Goal: Transaction & Acquisition: Purchase product/service

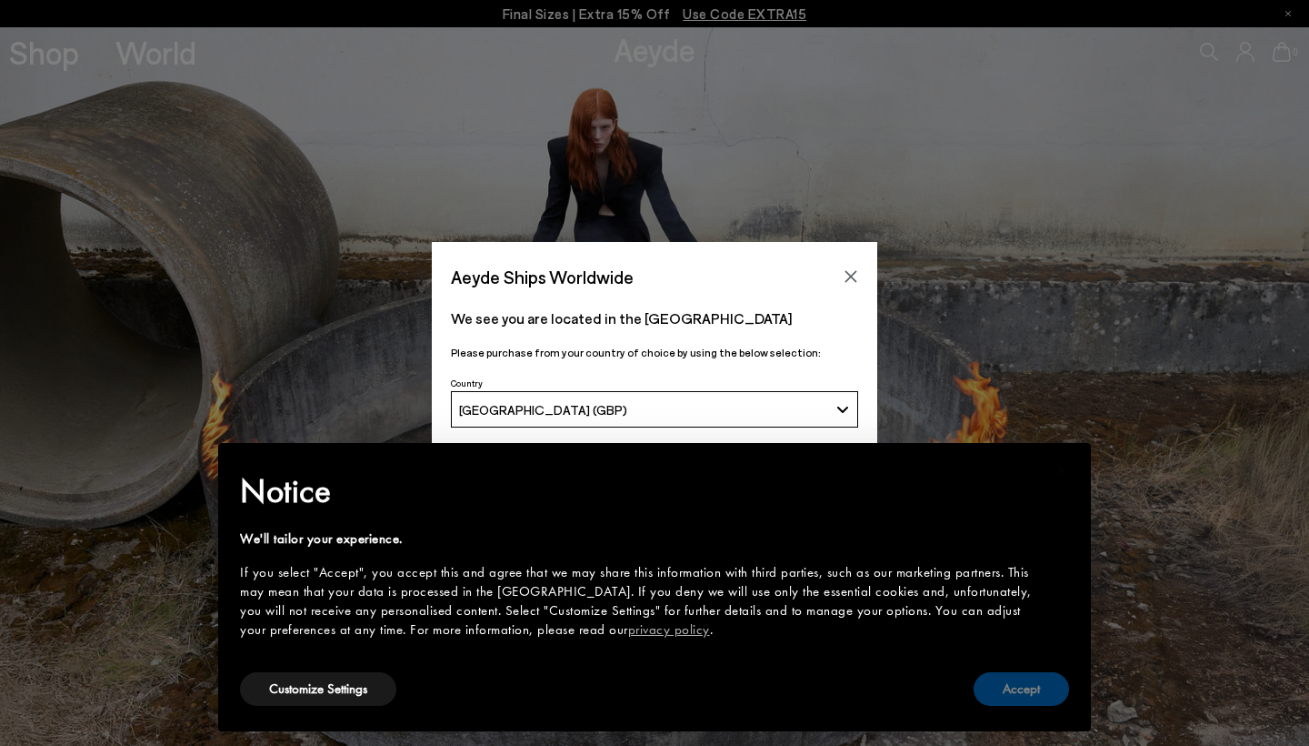
click at [1038, 681] on button "Accept" at bounding box center [1021, 689] width 95 height 34
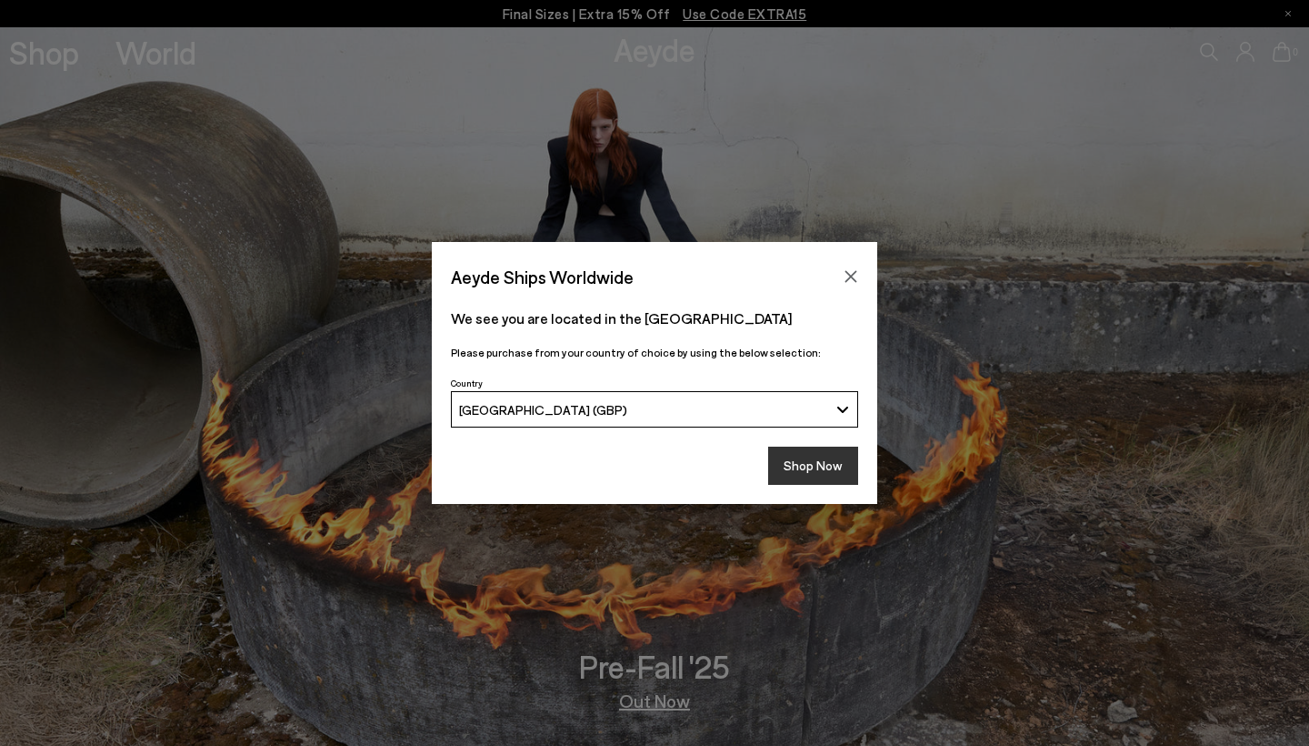
click at [813, 459] on button "Shop Now" at bounding box center [813, 465] width 90 height 38
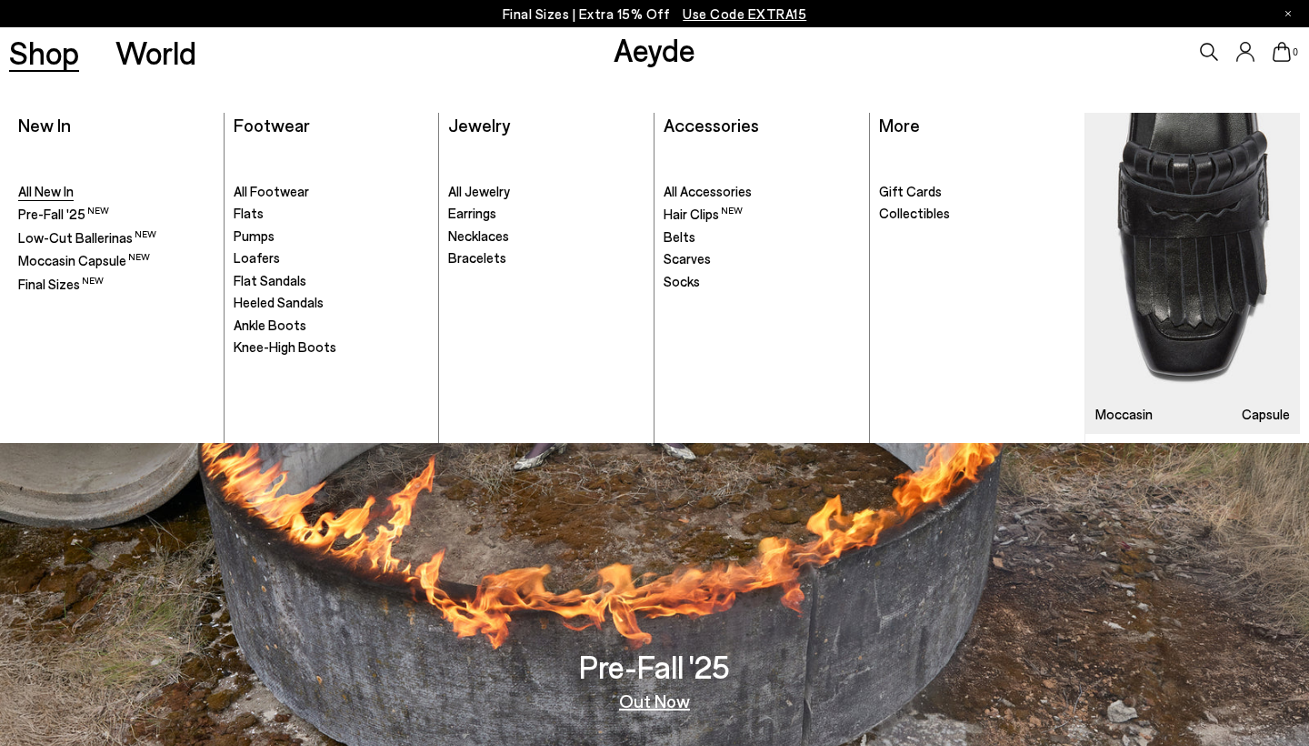
click at [43, 191] on span "All New In" at bounding box center [45, 191] width 55 height 16
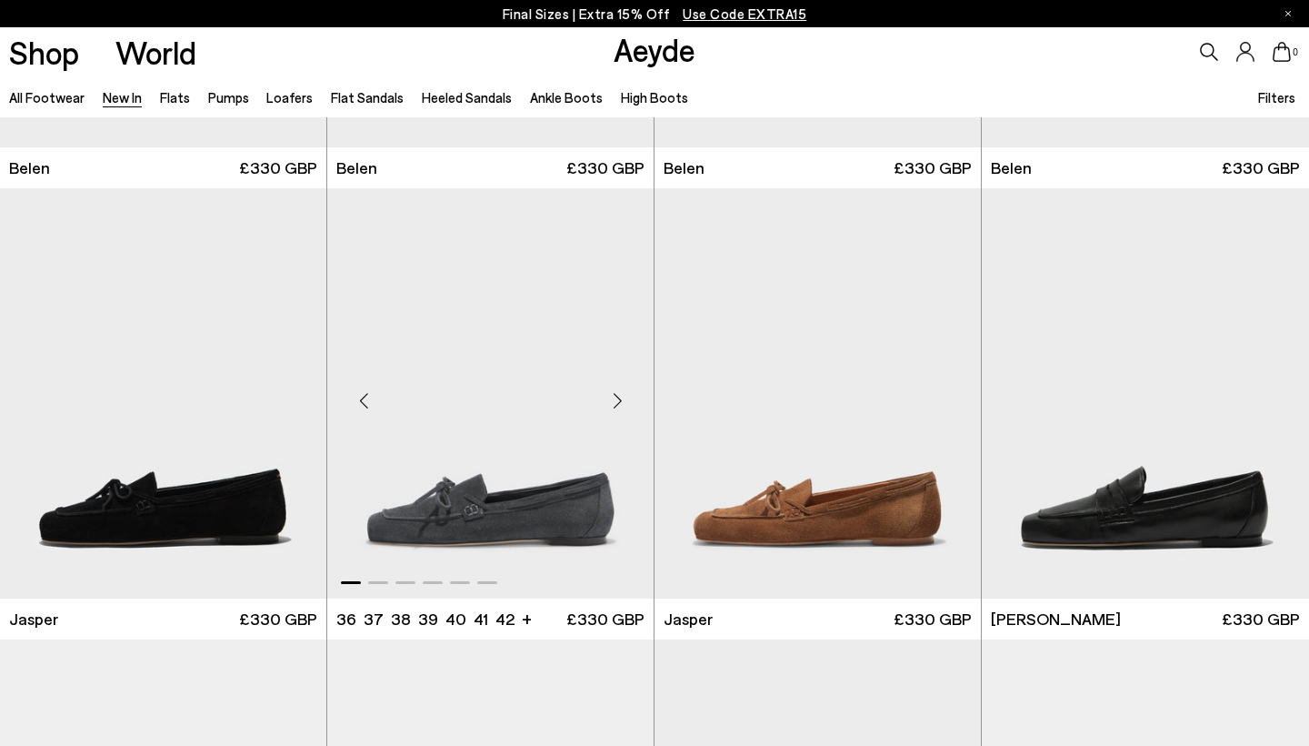
scroll to position [380, 0]
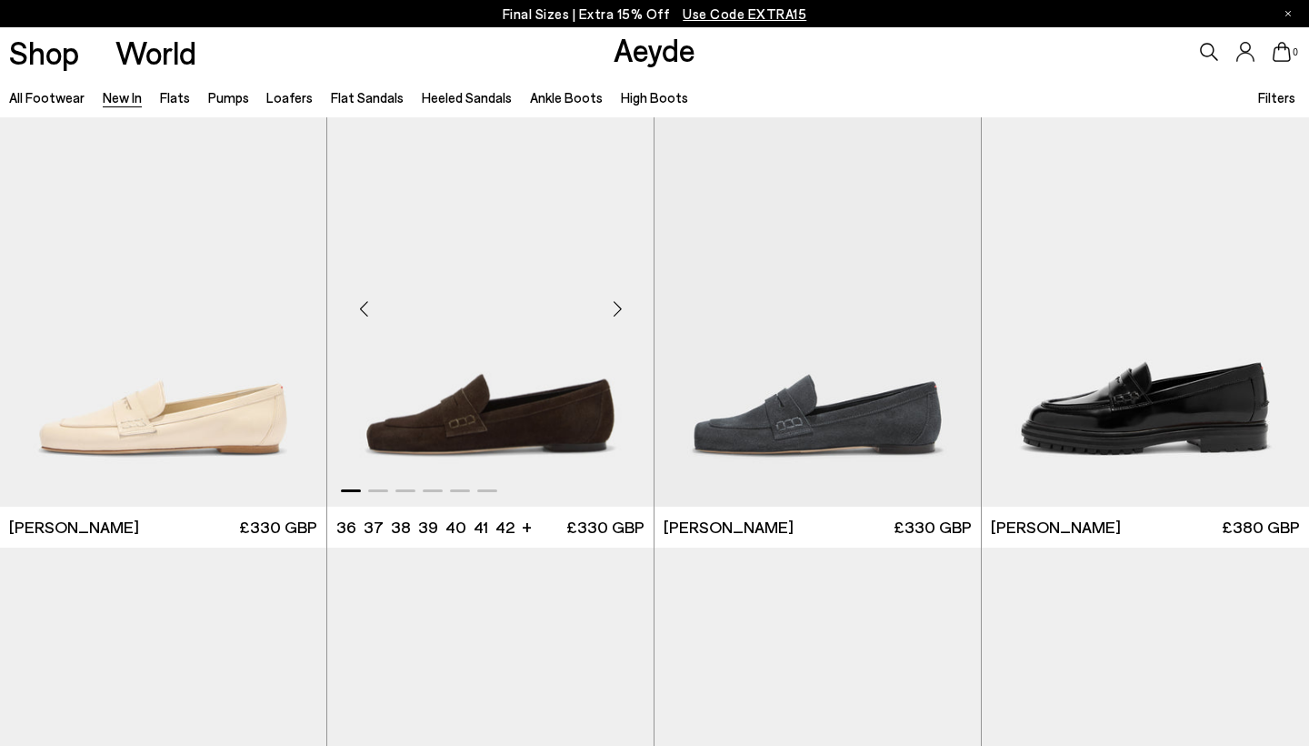
scroll to position [926, 0]
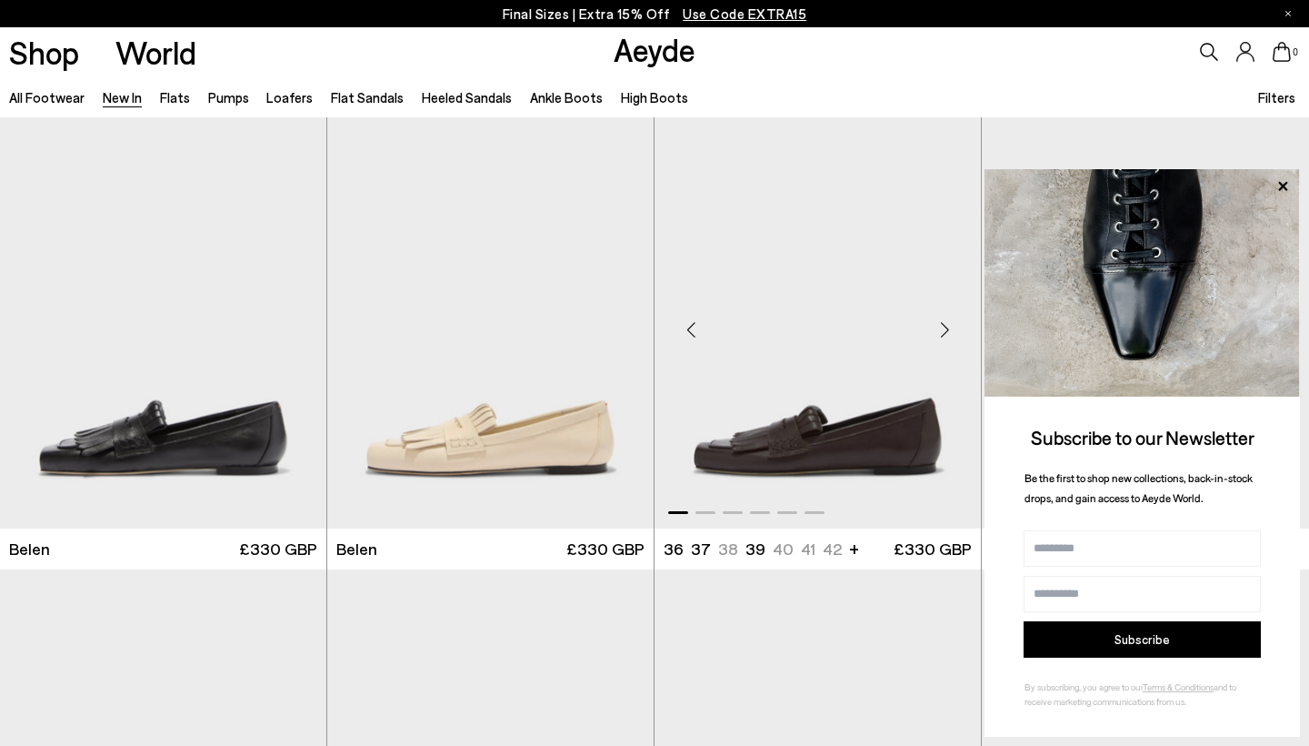
click at [840, 434] on img "1 / 6" at bounding box center [818, 322] width 326 height 410
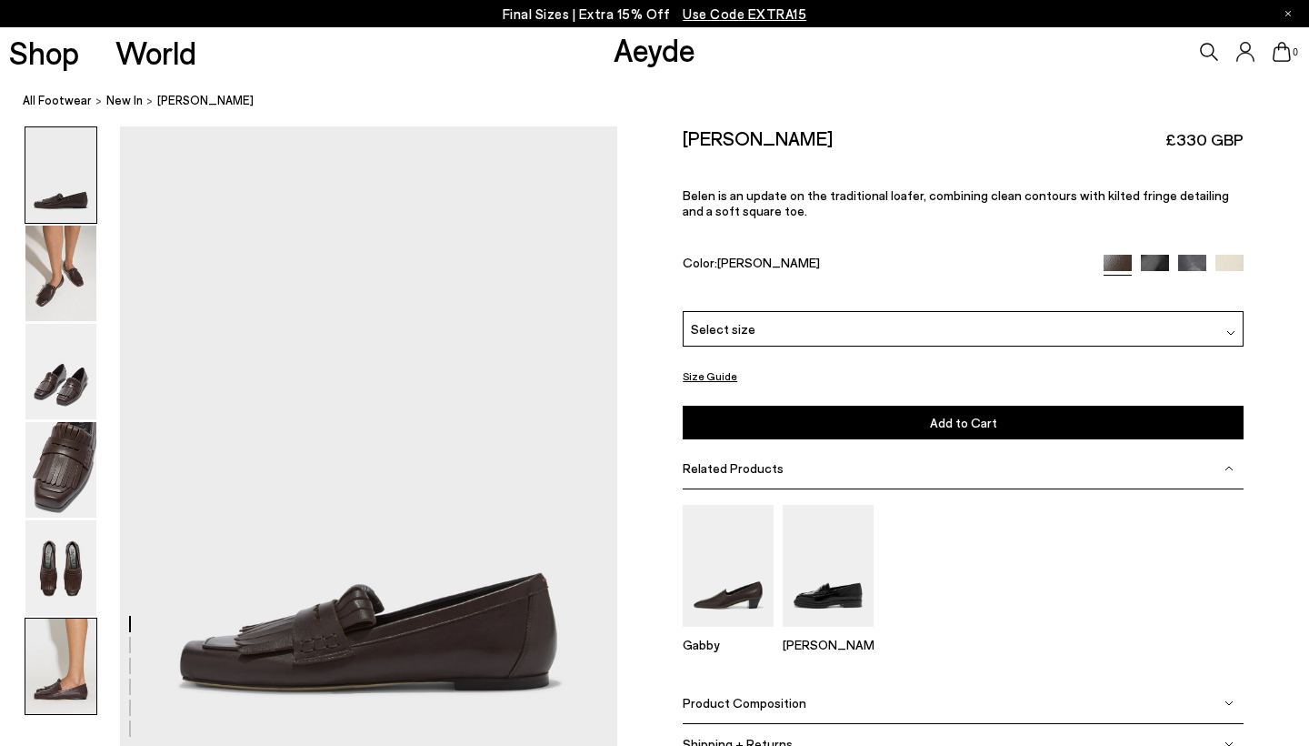
click at [45, 660] on img at bounding box center [60, 665] width 71 height 95
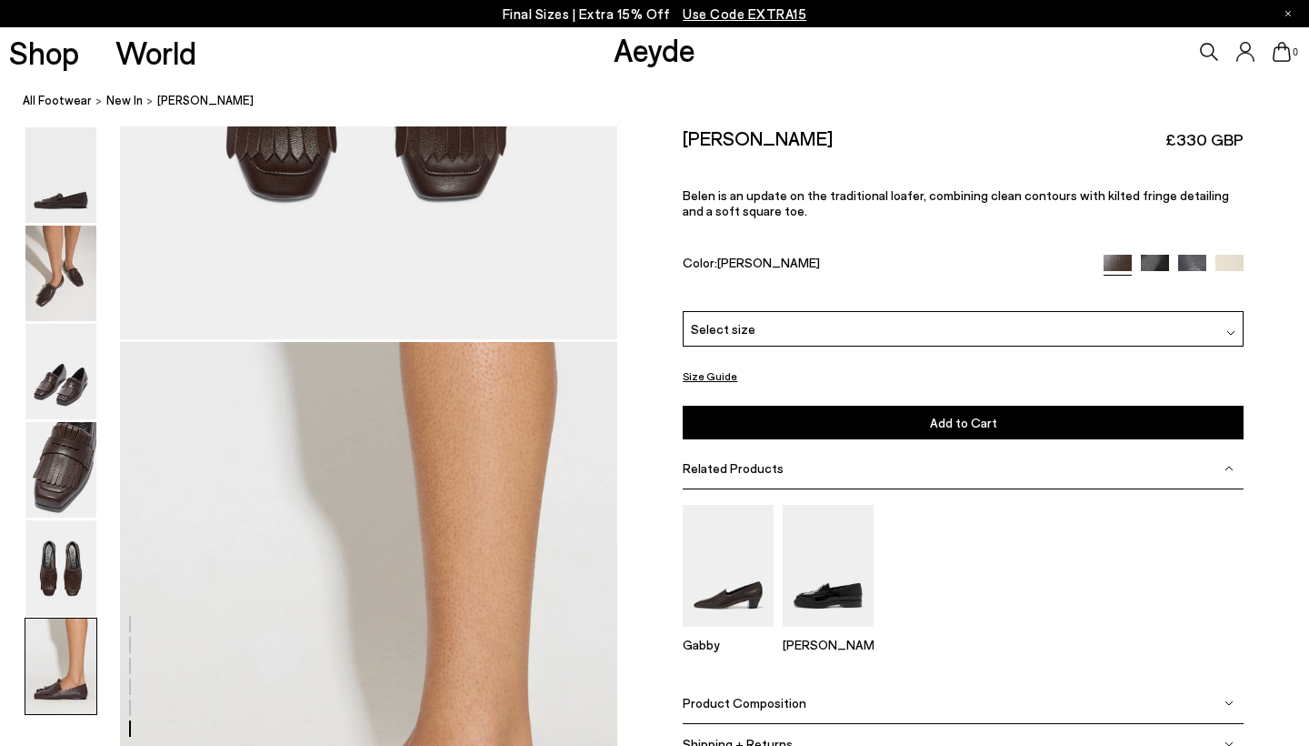
scroll to position [3457, 0]
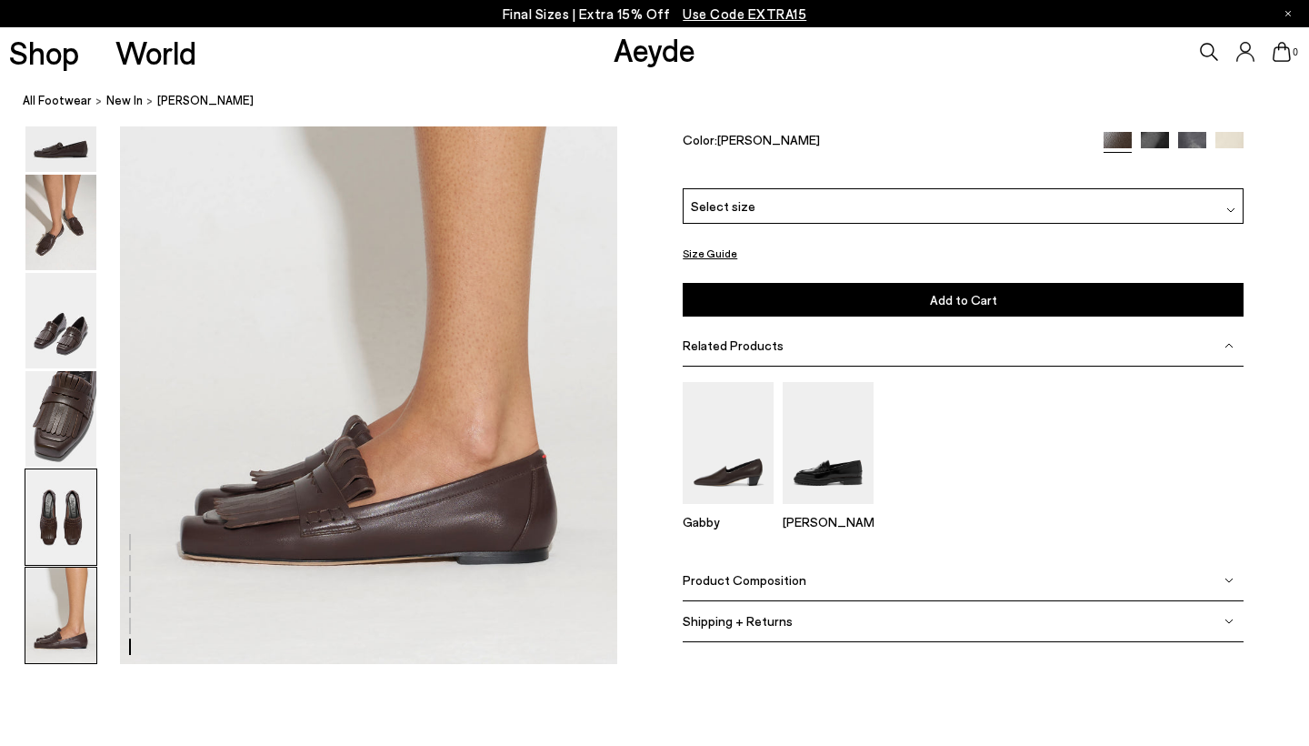
click at [68, 542] on img at bounding box center [60, 516] width 71 height 95
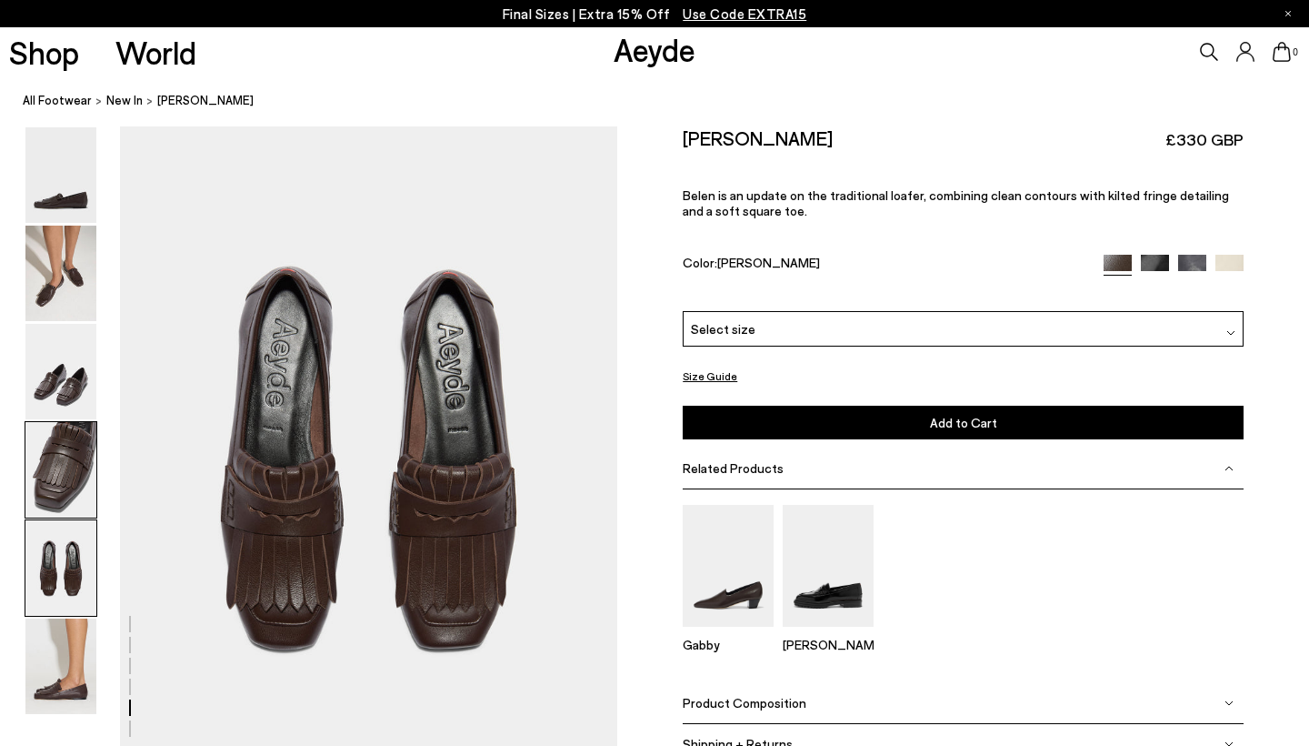
click at [79, 449] on img at bounding box center [60, 469] width 71 height 95
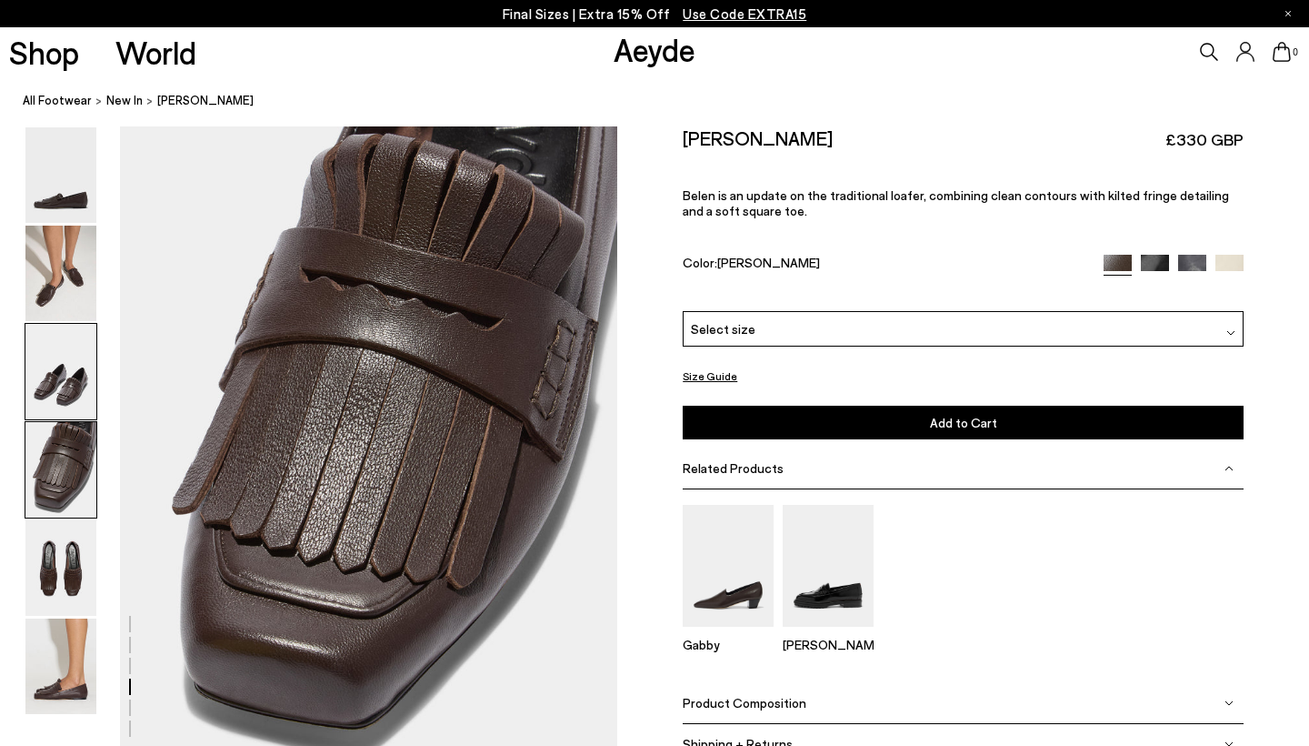
click at [81, 375] on img at bounding box center [60, 371] width 71 height 95
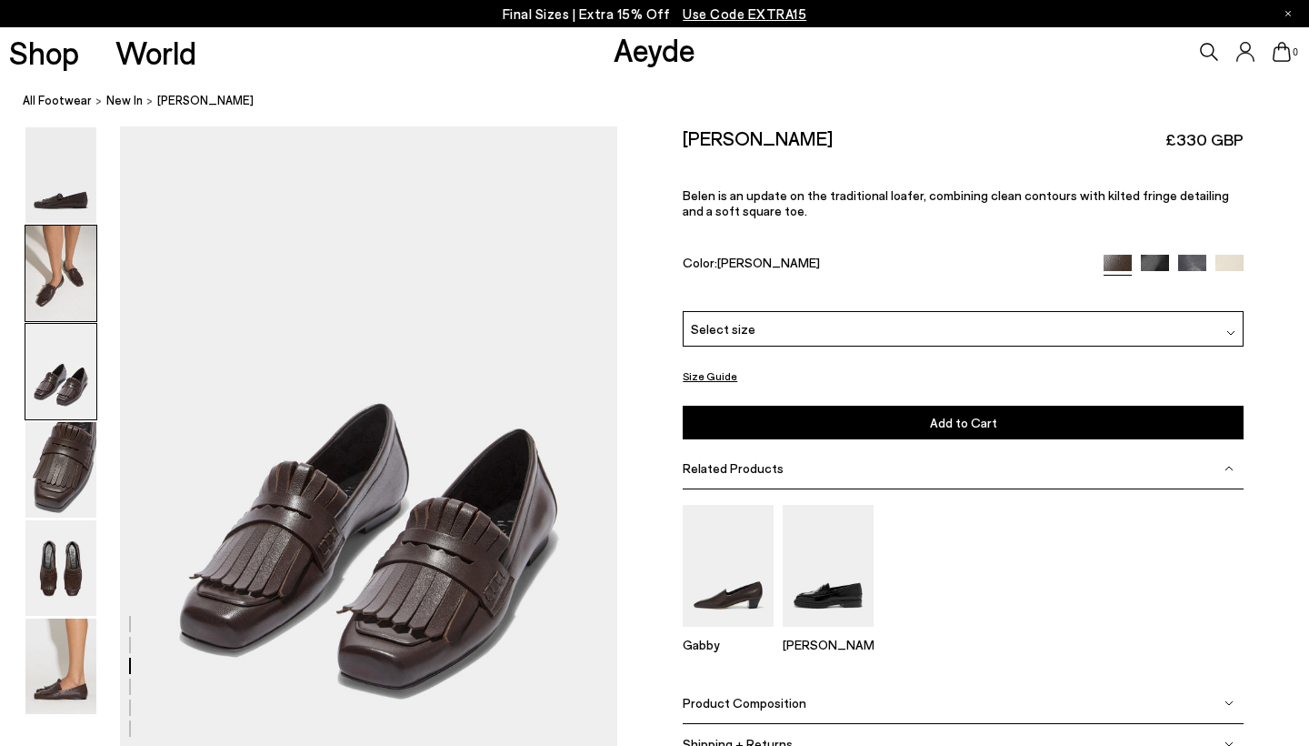
click at [70, 287] on img at bounding box center [60, 272] width 71 height 95
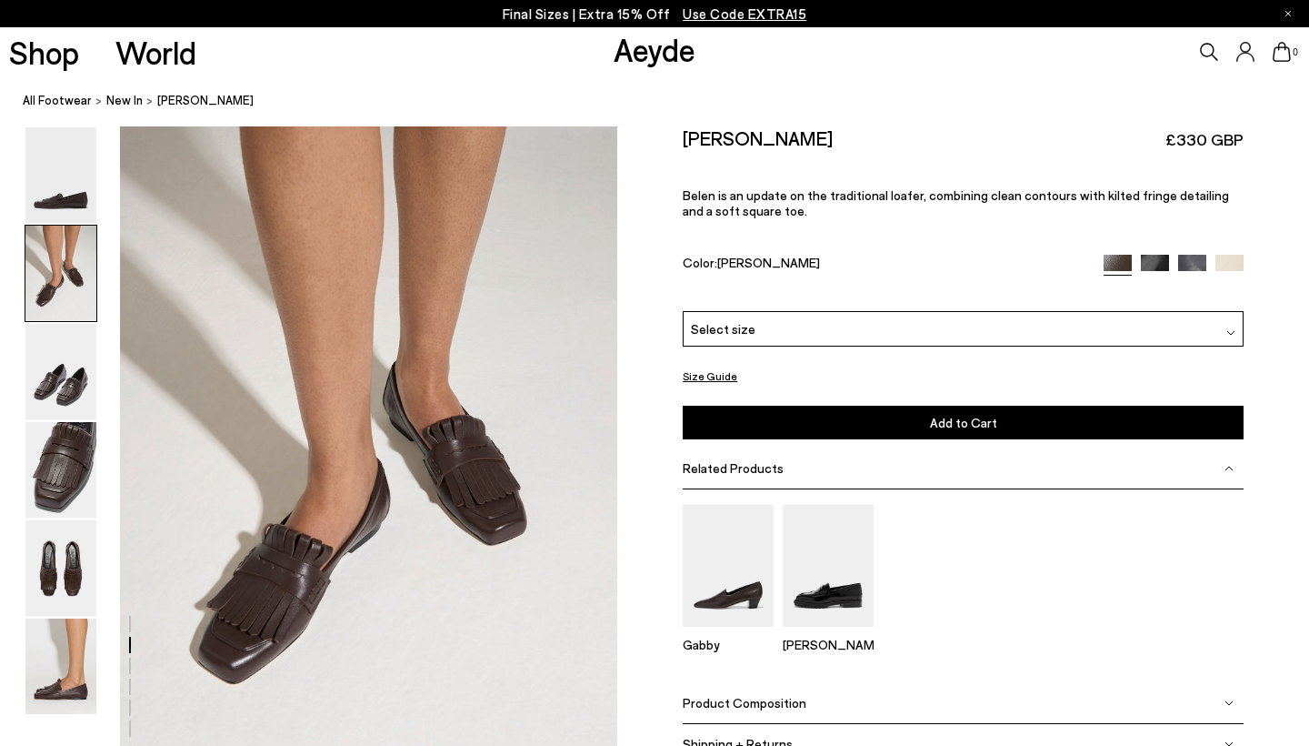
scroll to position [666, 0]
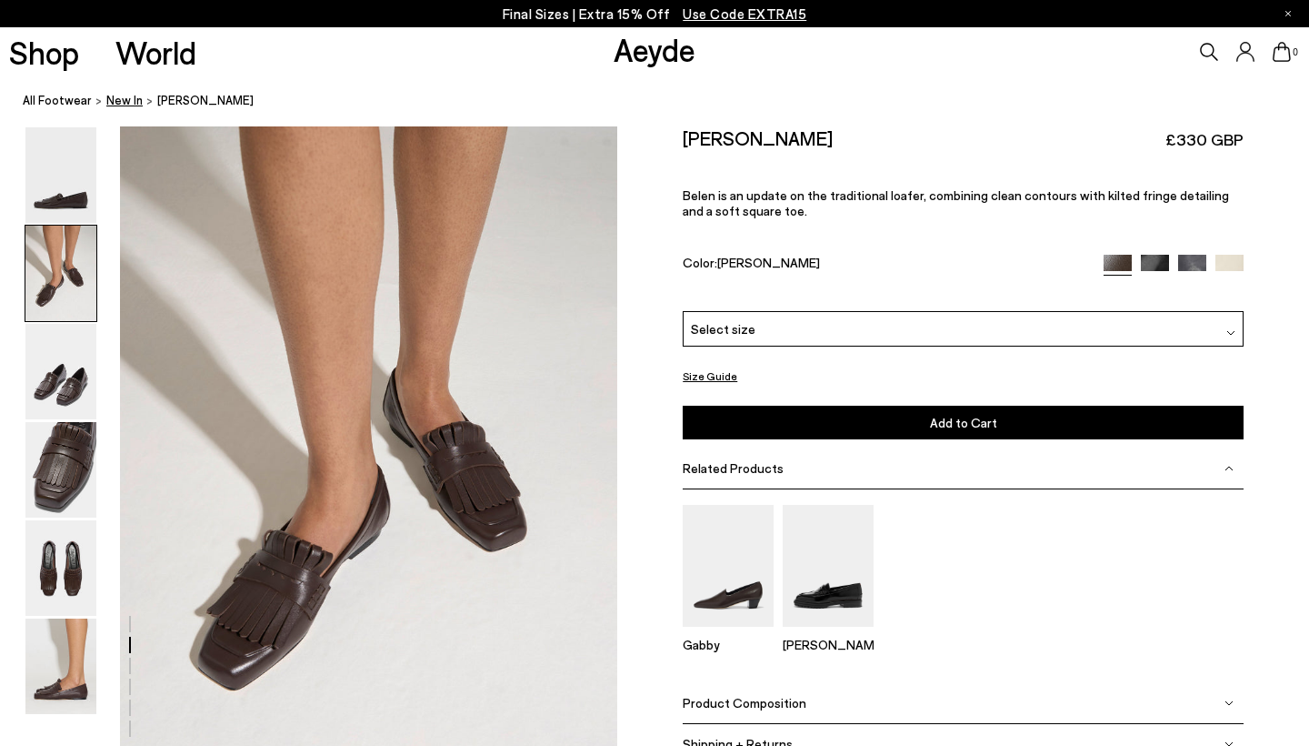
click at [121, 102] on span "New In" at bounding box center [124, 100] width 36 height 15
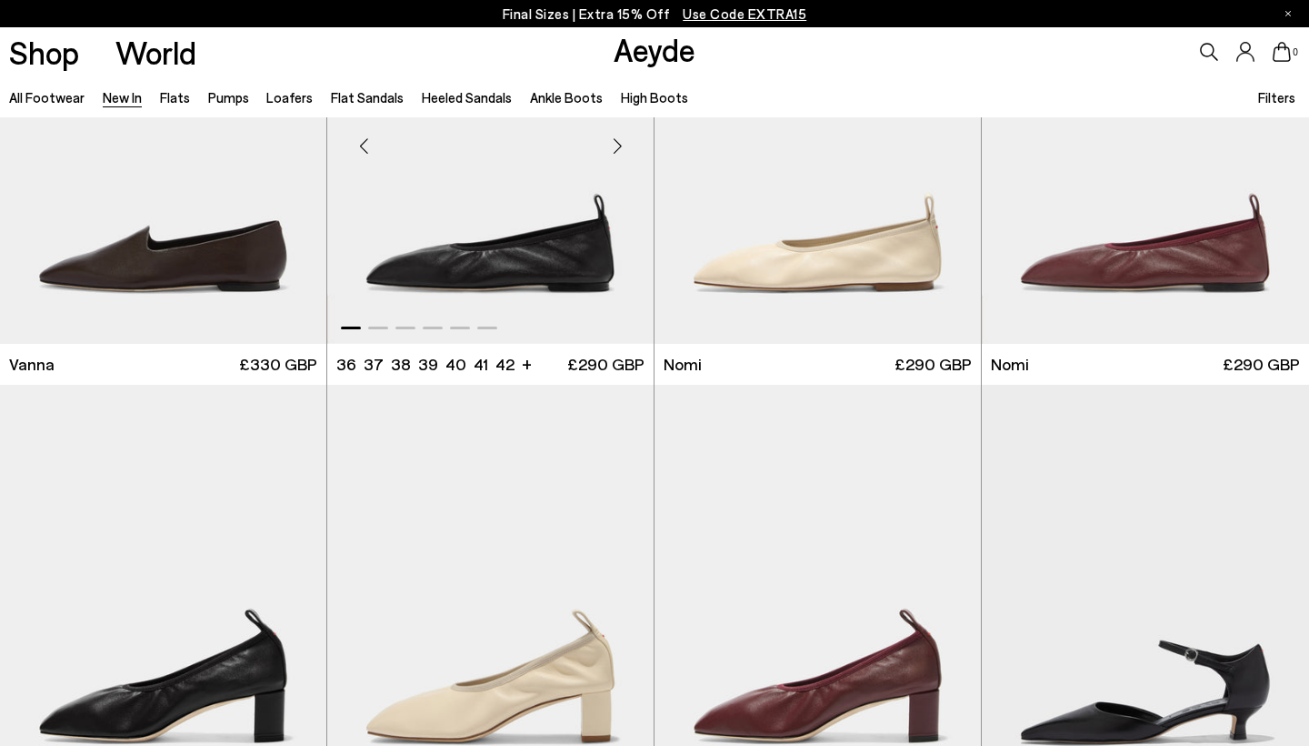
scroll to position [2894, 0]
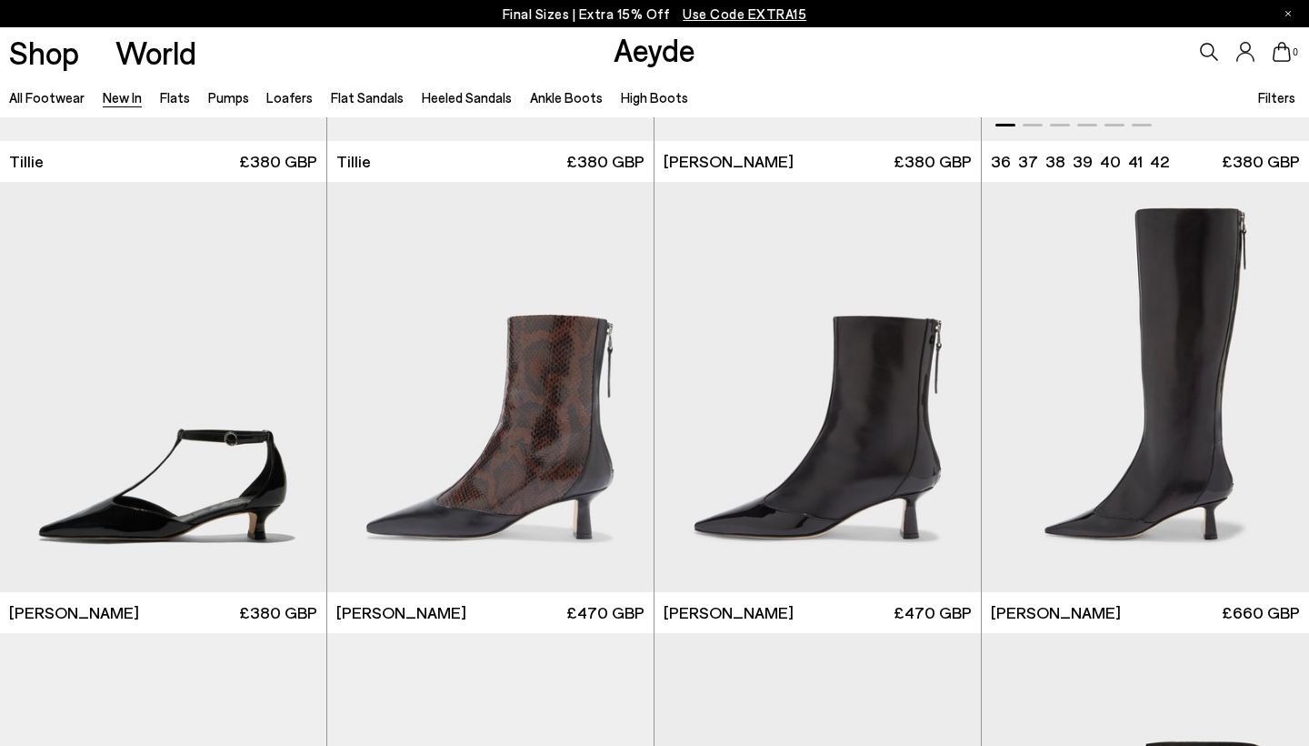
scroll to position [4411, 0]
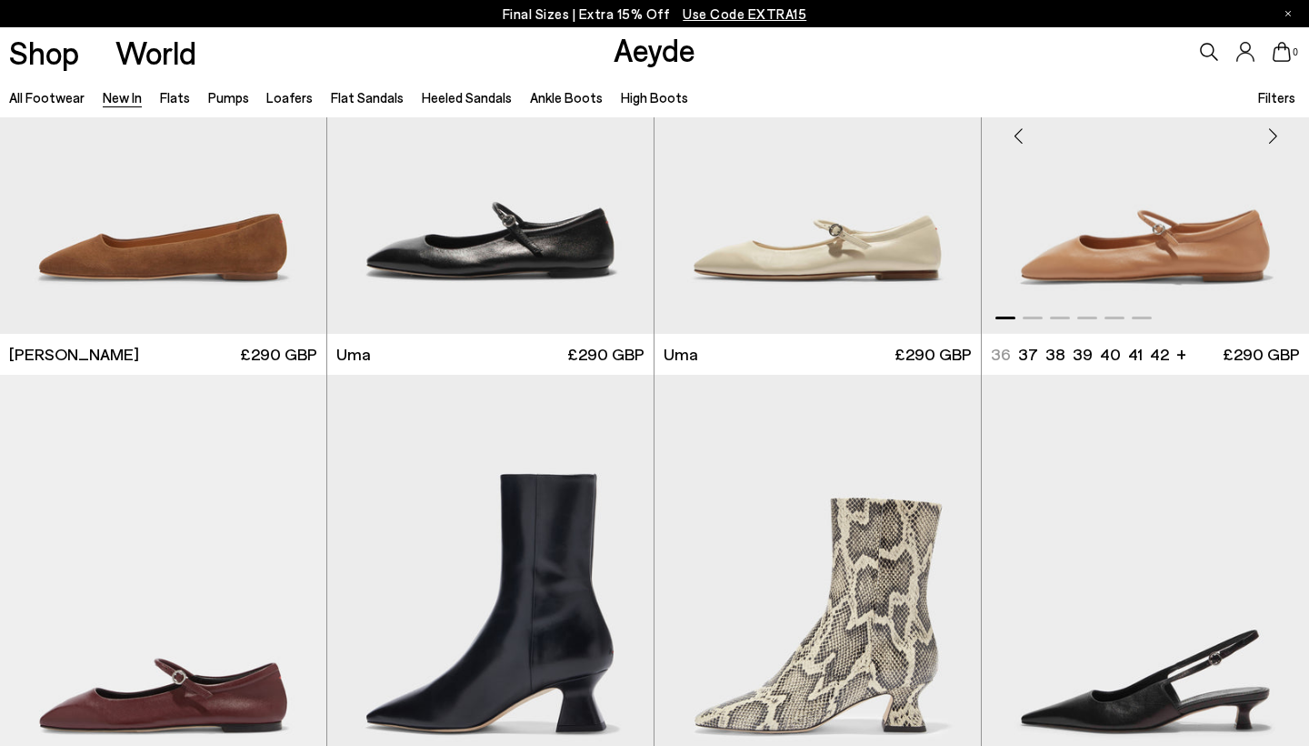
scroll to position [8688, 0]
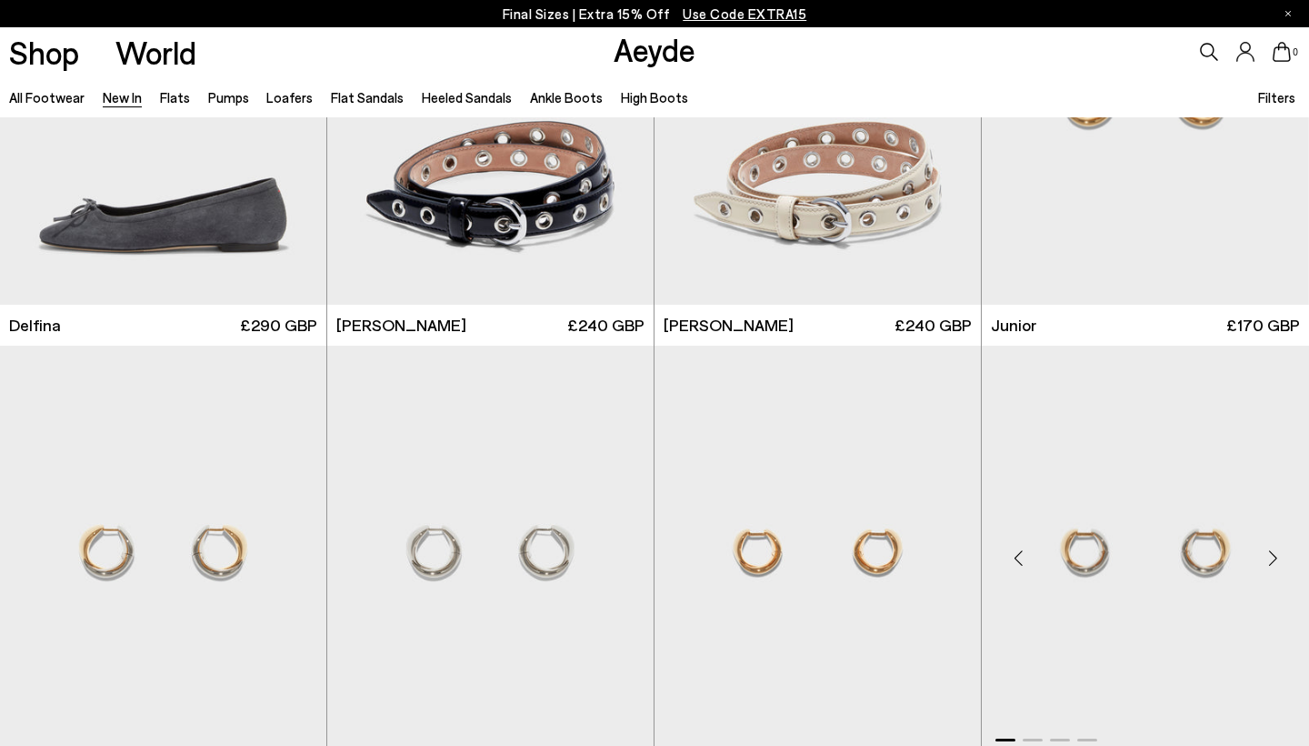
scroll to position [11012, 0]
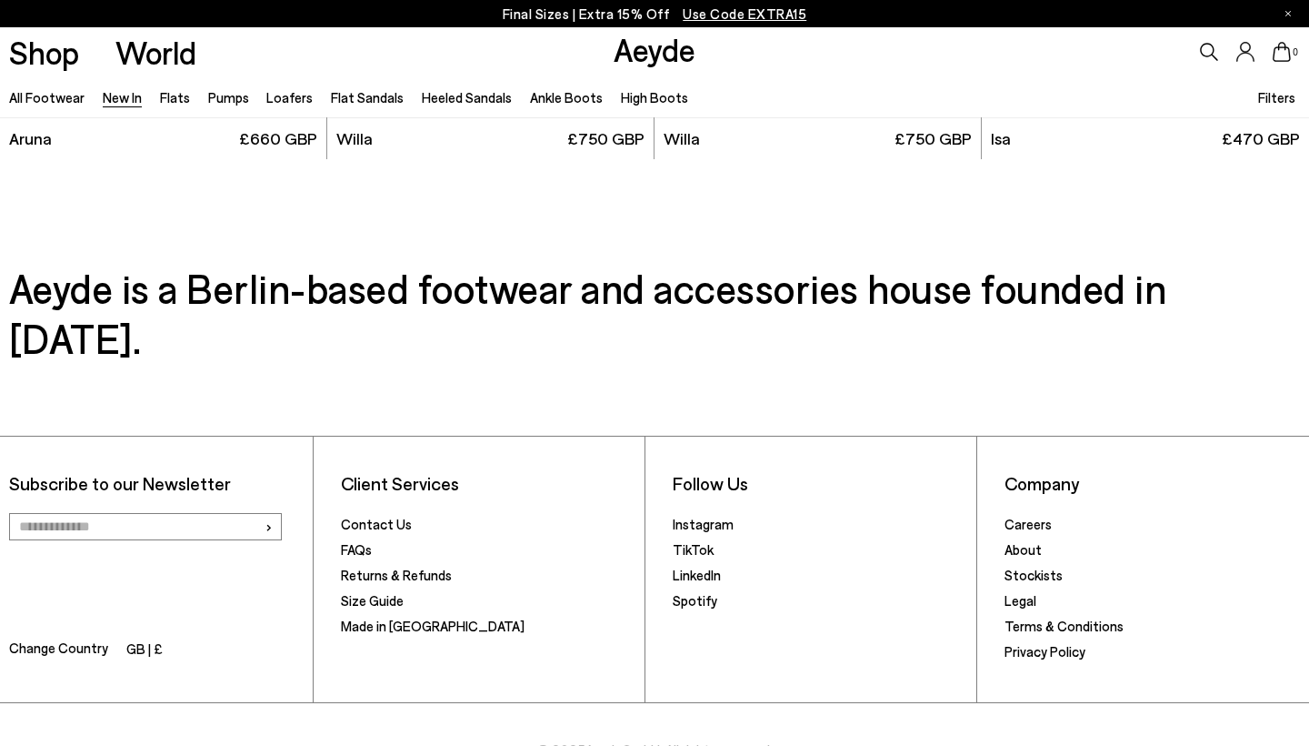
scroll to position [15302, 0]
